Goal: Complete application form

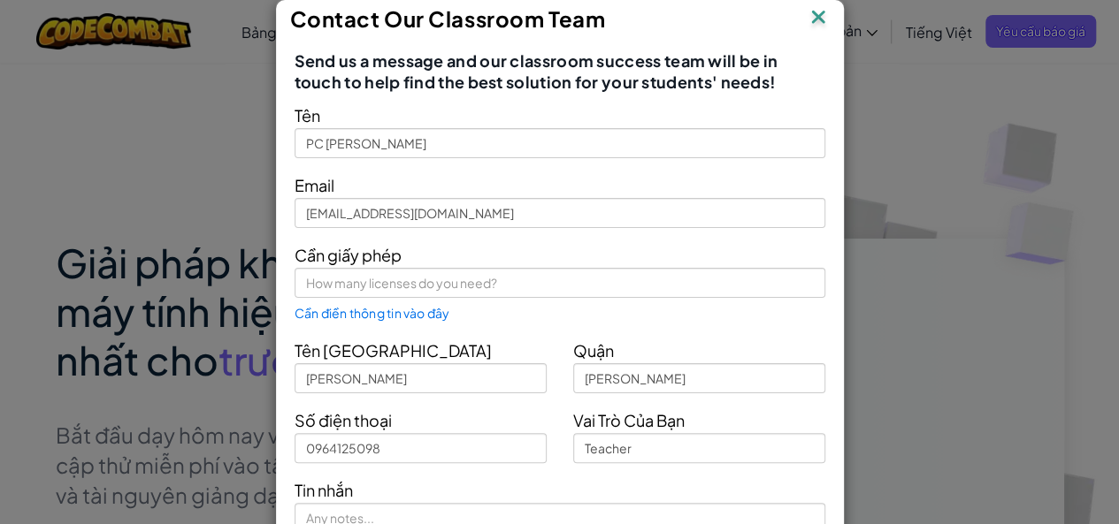
drag, startPoint x: 799, startPoint y: 319, endPoint x: 872, endPoint y: 309, distance: 73.3
click at [814, 317] on div "Cần giấy phép Cần điền thông tin vào đây" at bounding box center [559, 282] width 557 height 82
click at [888, 303] on div "Contact Our Classroom Team Send us a message and our classroom success team wil…" at bounding box center [559, 262] width 1119 height 524
click at [806, 15] on img at bounding box center [817, 18] width 23 height 27
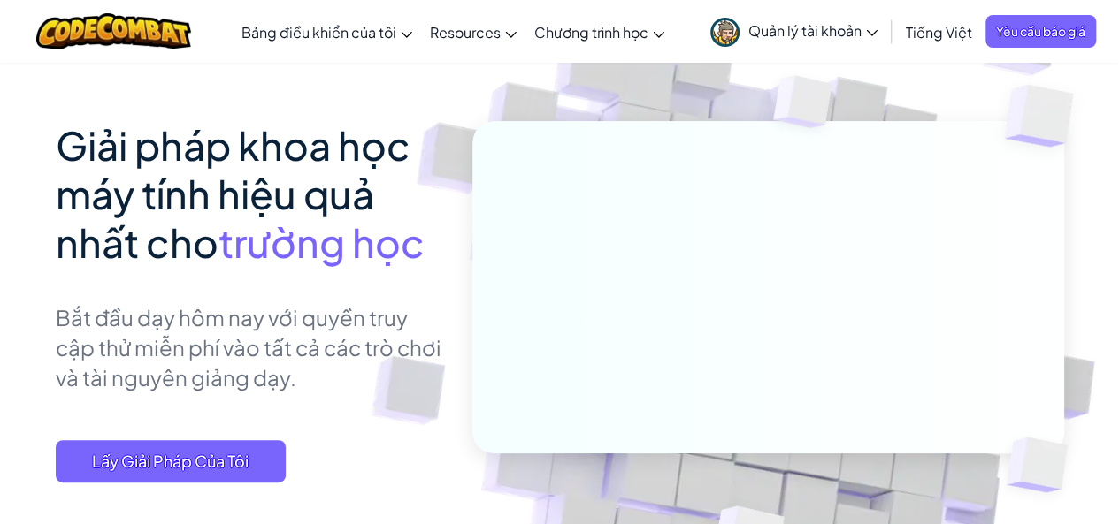
scroll to position [206, 0]
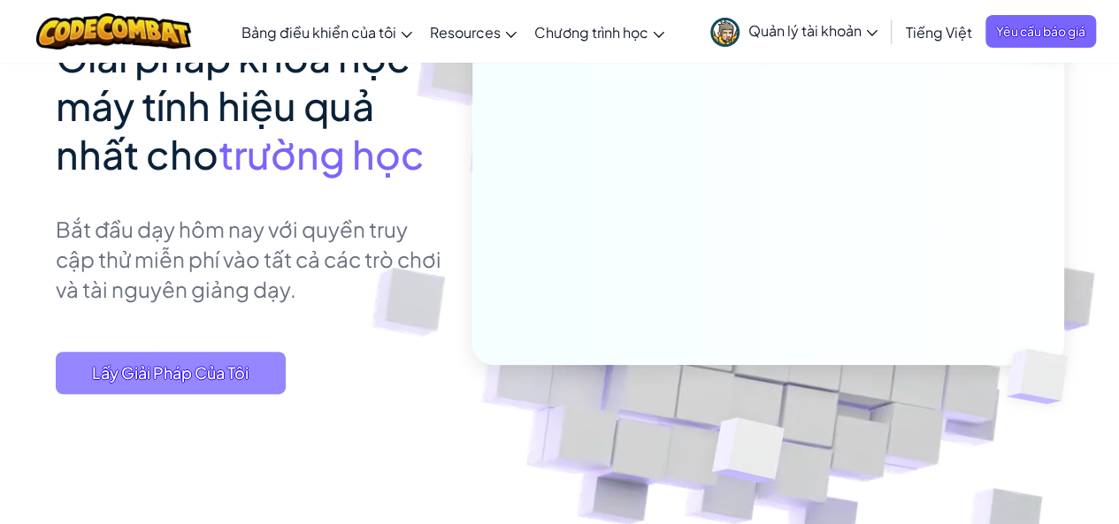
click at [197, 372] on span "Lấy Giải Pháp Của Tôi" at bounding box center [171, 373] width 230 height 42
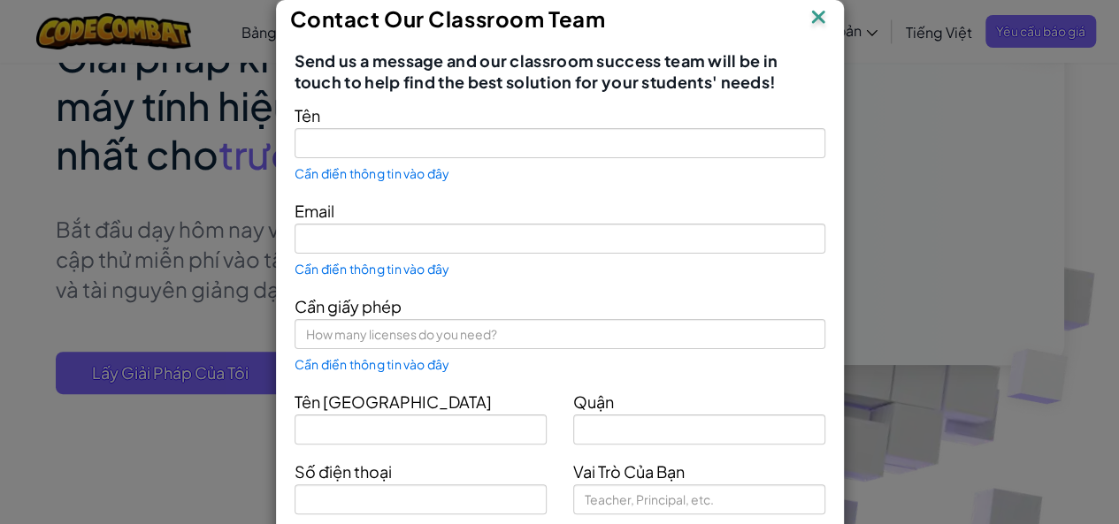
type input "PC [PERSON_NAME]"
type input "[EMAIL_ADDRESS][DOMAIN_NAME]"
type input "[PERSON_NAME]"
type input "0964125098"
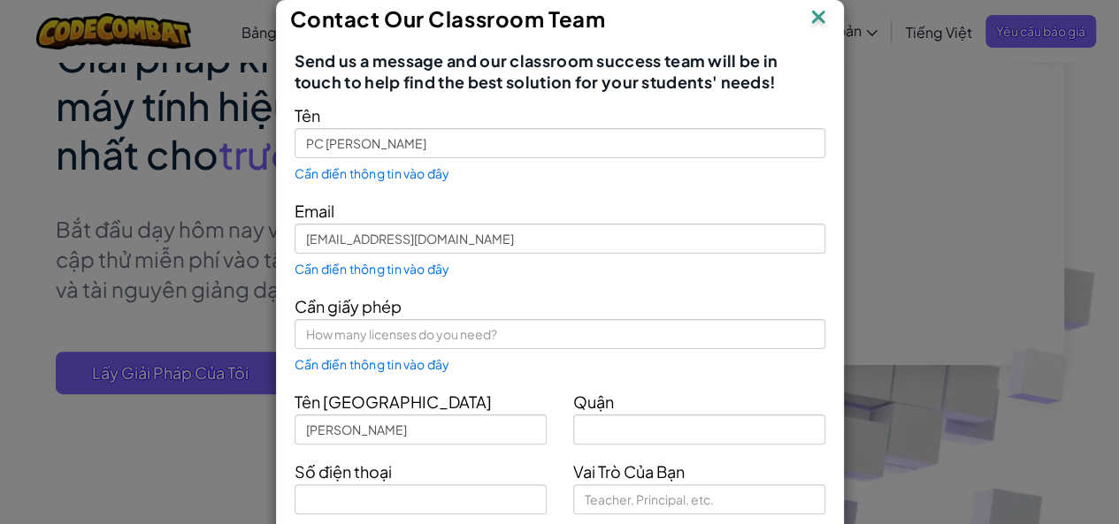
type input "Teacher"
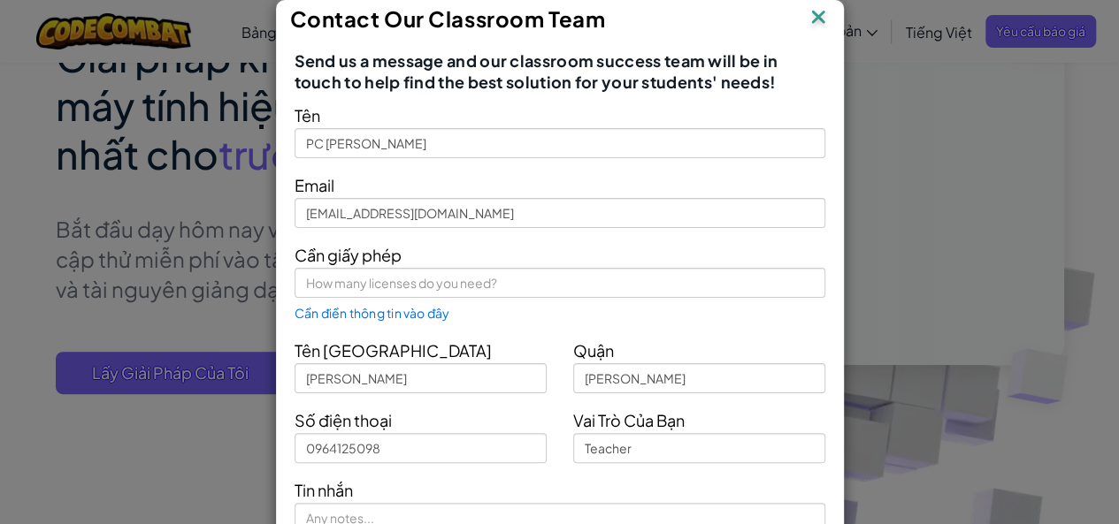
click at [813, 24] on img at bounding box center [817, 18] width 23 height 27
